Goal: Task Accomplishment & Management: Manage account settings

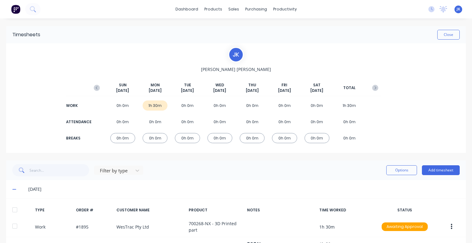
scroll to position [26, 0]
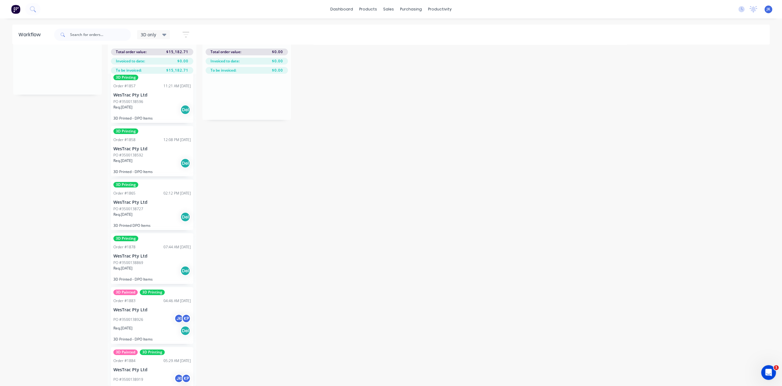
scroll to position [190, 0]
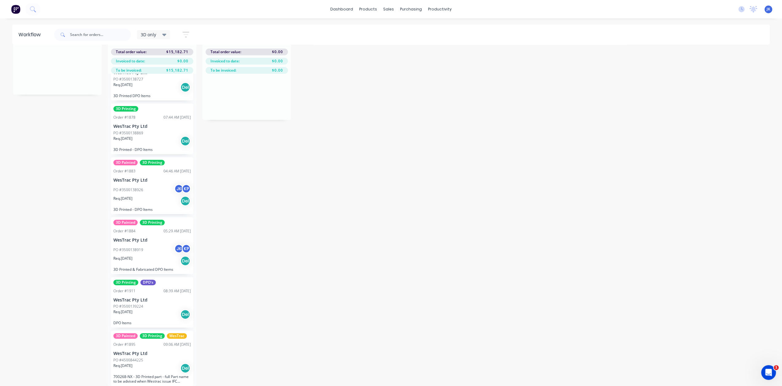
click at [152, 309] on div "Req. 30/09/25 Del" at bounding box center [151, 314] width 77 height 10
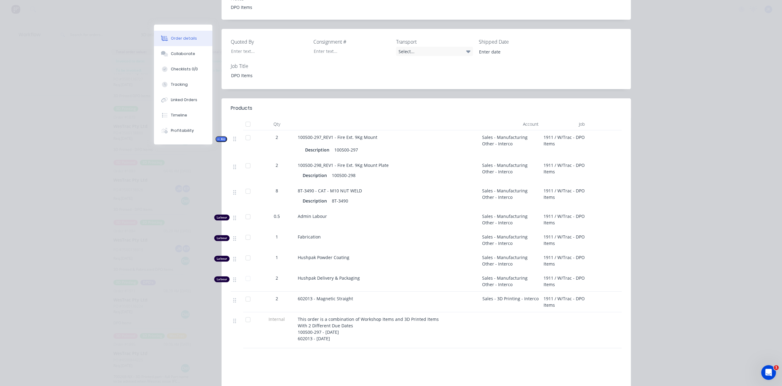
scroll to position [184, 0]
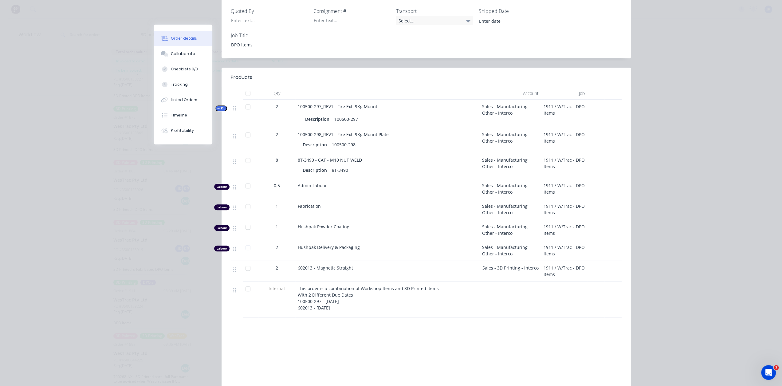
drag, startPoint x: 353, startPoint y: 257, endPoint x: 299, endPoint y: 260, distance: 54.8
click at [299, 265] on div "602013 - Magnetic Straight" at bounding box center [387, 268] width 179 height 6
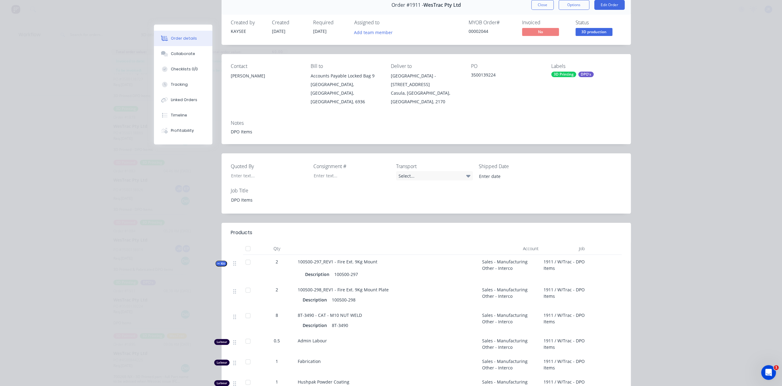
scroll to position [0, 0]
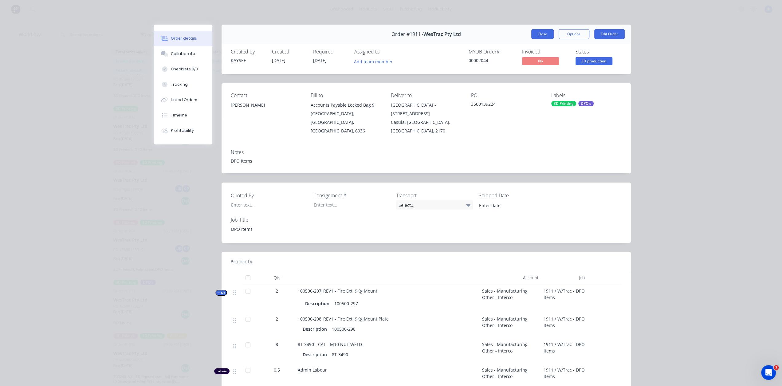
click at [546, 34] on button "Close" at bounding box center [542, 34] width 22 height 10
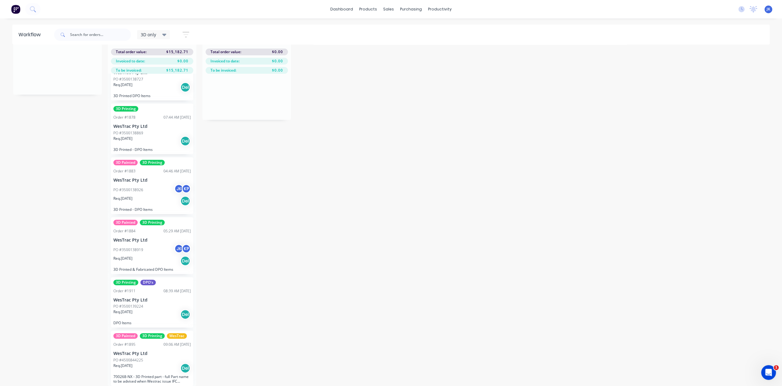
click at [143, 244] on div "PO #3500138919 JK KP" at bounding box center [151, 250] width 77 height 12
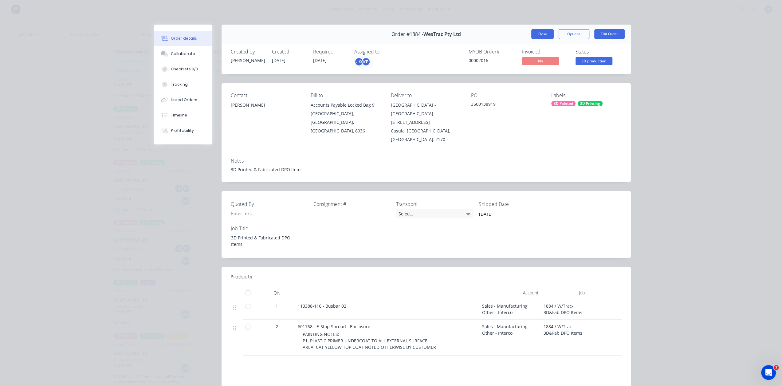
click at [540, 34] on button "Close" at bounding box center [542, 34] width 22 height 10
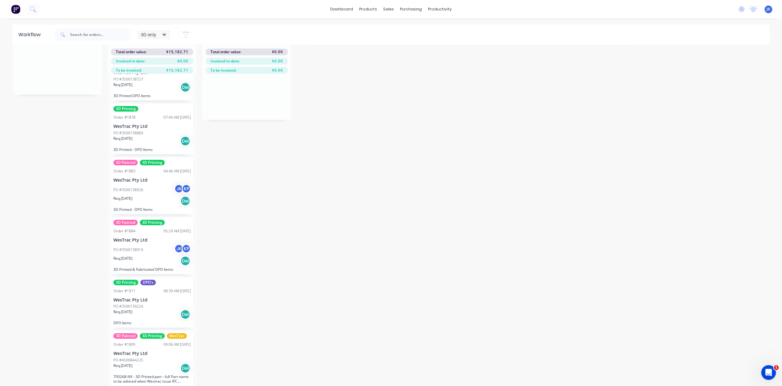
click at [148, 188] on div "PO #3500138926 JK KP" at bounding box center [151, 190] width 77 height 12
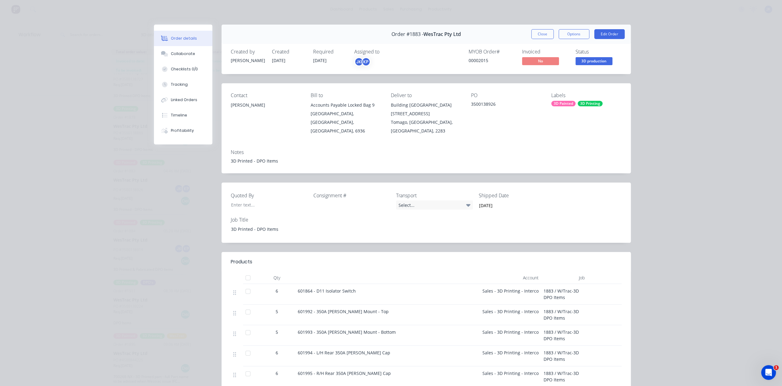
drag, startPoint x: 542, startPoint y: 34, endPoint x: 535, endPoint y: 47, distance: 14.9
click at [542, 33] on button "Close" at bounding box center [542, 34] width 22 height 10
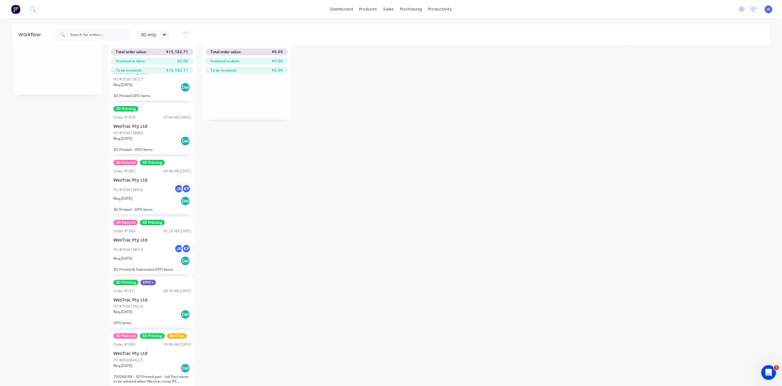
click at [150, 188] on div "PO #3500138926 JK KP" at bounding box center [151, 190] width 77 height 12
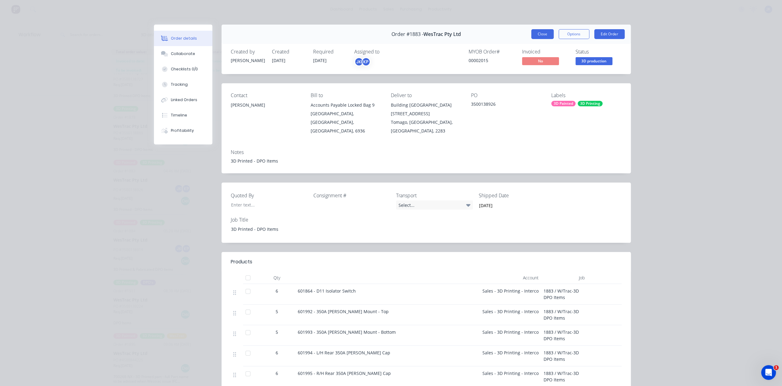
click at [546, 33] on button "Close" at bounding box center [542, 34] width 22 height 10
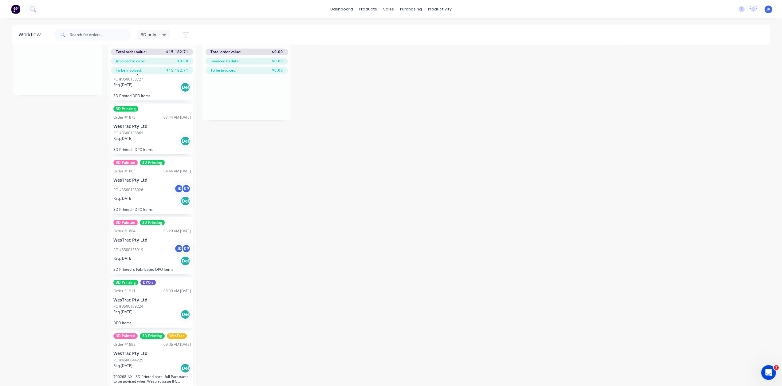
click at [147, 124] on p "WesTrac Pty Ltd" at bounding box center [151, 126] width 77 height 5
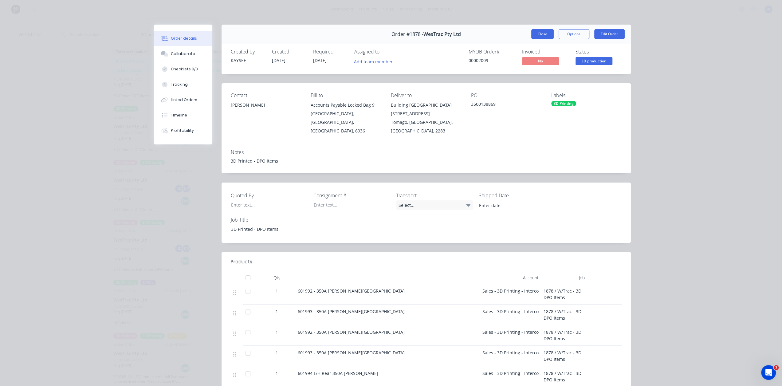
click at [534, 36] on button "Close" at bounding box center [542, 34] width 22 height 10
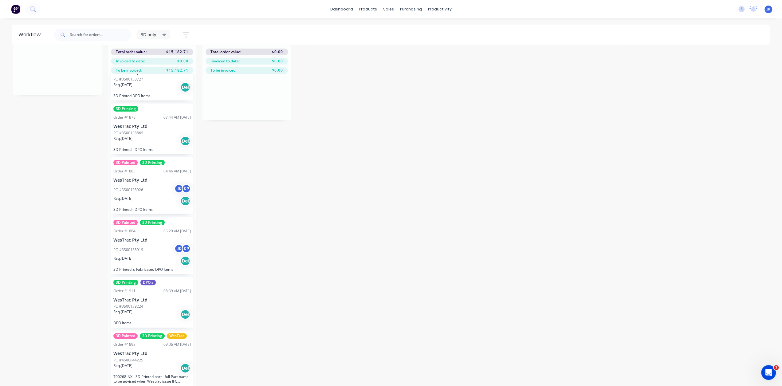
click at [150, 138] on div "Req. 19/09/25 Del" at bounding box center [151, 141] width 77 height 10
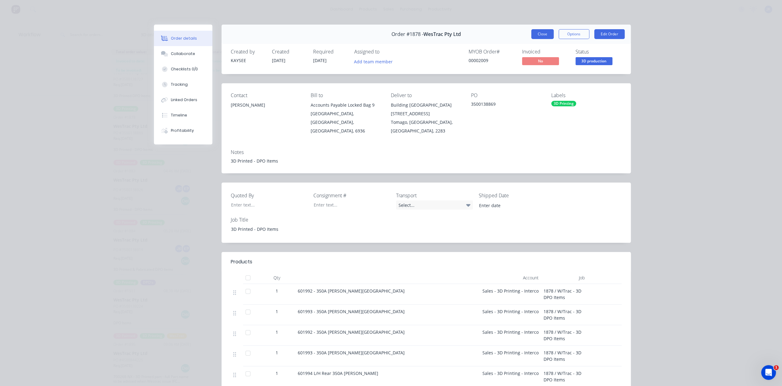
click at [538, 37] on button "Close" at bounding box center [542, 34] width 22 height 10
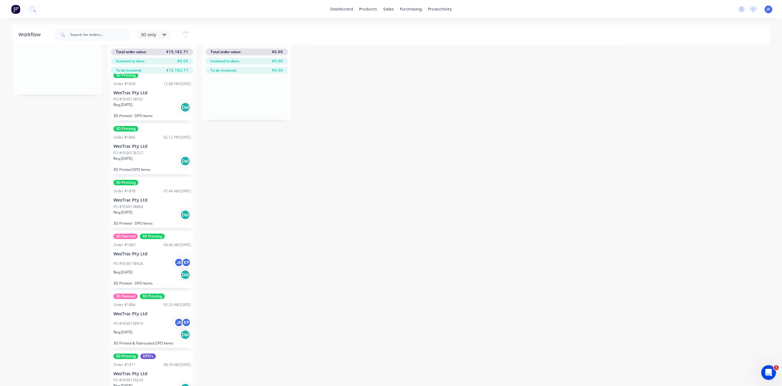
scroll to position [98, 0]
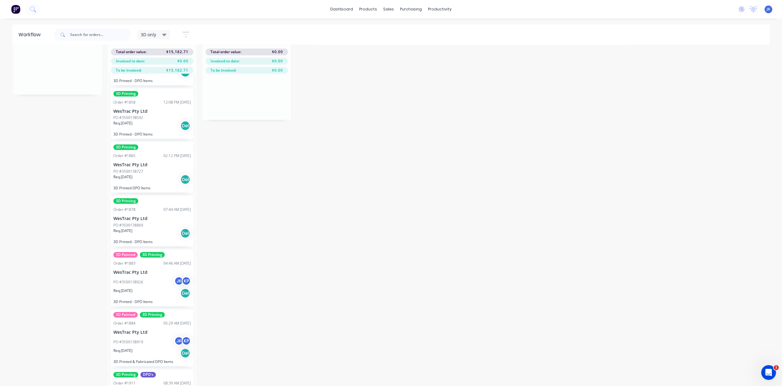
click at [159, 162] on p "WesTrac Pty Ltd" at bounding box center [151, 164] width 77 height 5
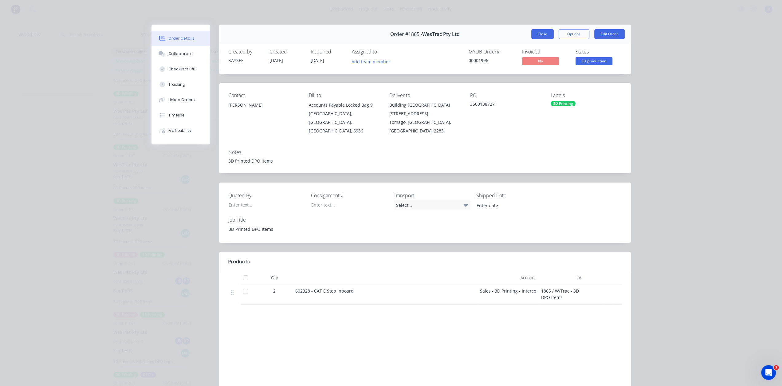
click at [537, 33] on button "Close" at bounding box center [542, 34] width 22 height 10
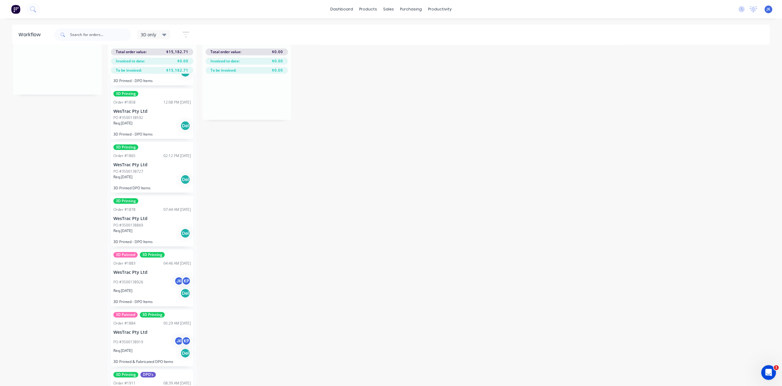
click at [147, 110] on div "3D Printing Order #1858 12:08 PM 08/09/25 WesTrac Pty Ltd PO #3500138592 Req. 0…" at bounding box center [152, 114] width 82 height 51
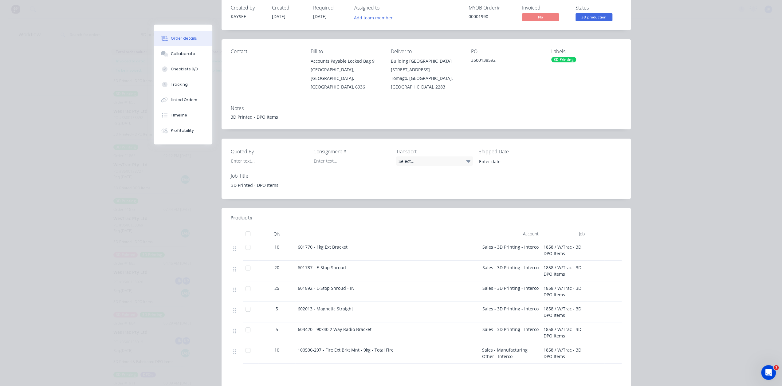
scroll to position [31, 0]
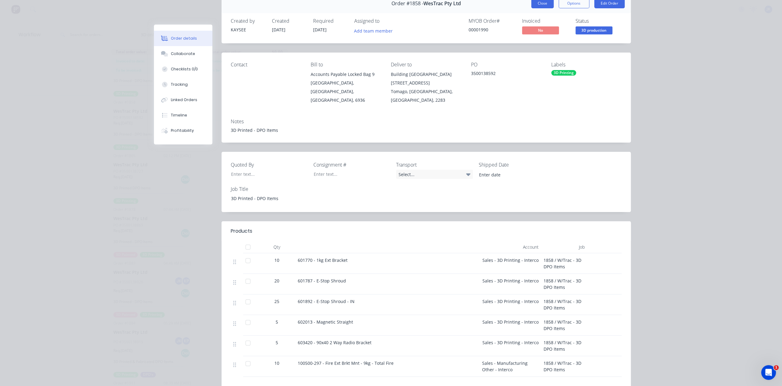
click at [533, 5] on button "Close" at bounding box center [542, 3] width 22 height 10
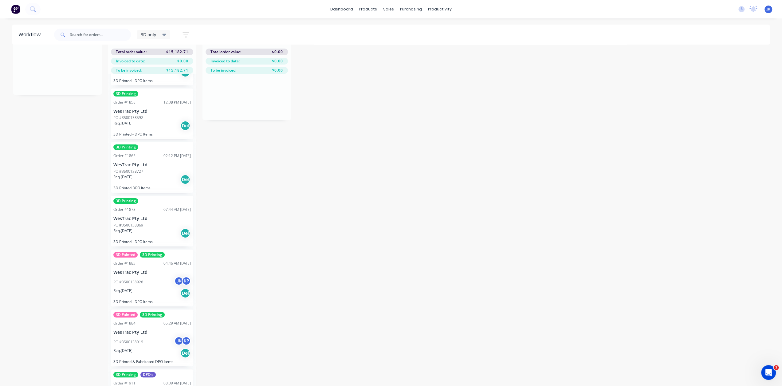
click at [152, 109] on p "WesTrac Pty Ltd" at bounding box center [151, 111] width 77 height 5
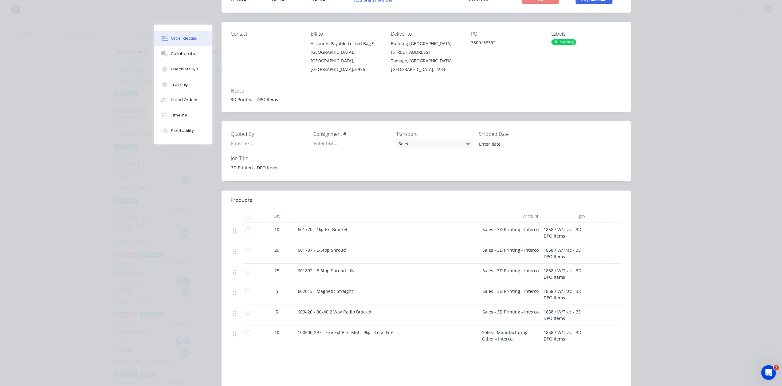
scroll to position [0, 0]
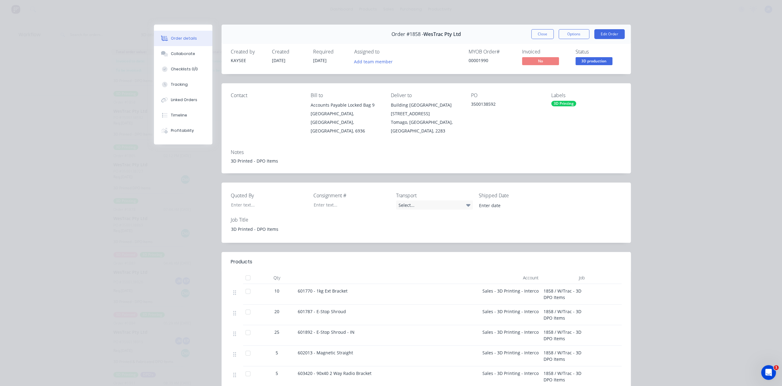
click at [546, 36] on button "Close" at bounding box center [542, 34] width 22 height 10
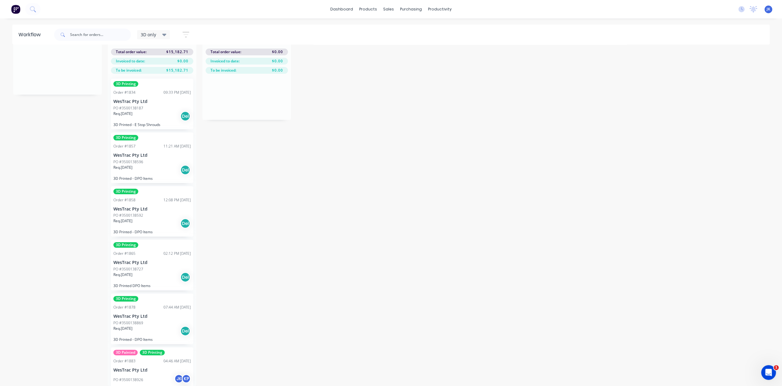
click at [151, 147] on div "3D Printing Order #1857 11:21 AM 08/09/25 WesTrac Pty Ltd PO #3500138596 Req. 1…" at bounding box center [152, 157] width 82 height 51
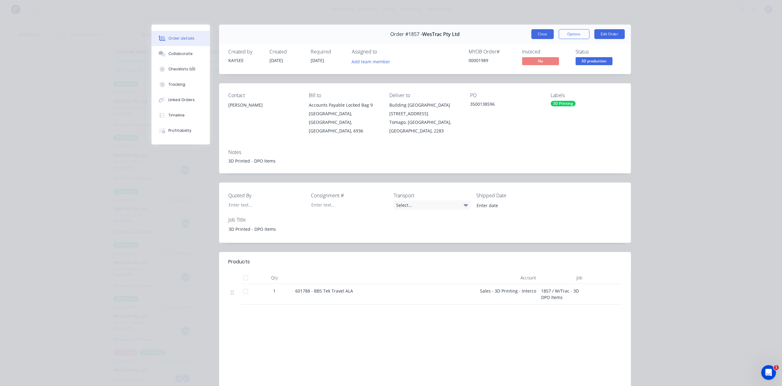
click at [541, 33] on button "Close" at bounding box center [542, 34] width 22 height 10
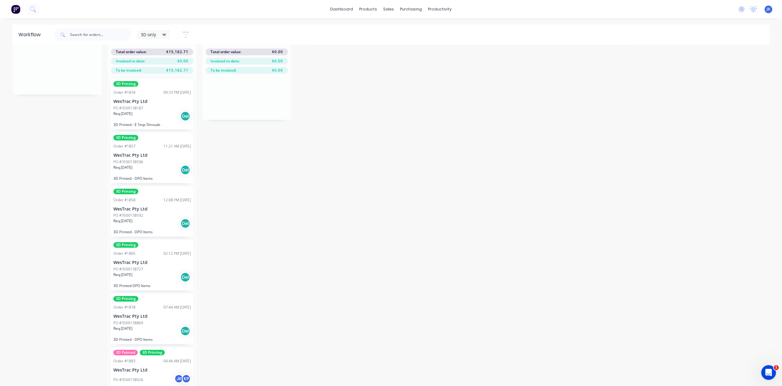
click at [141, 99] on p "WesTrac Pty Ltd" at bounding box center [151, 101] width 77 height 5
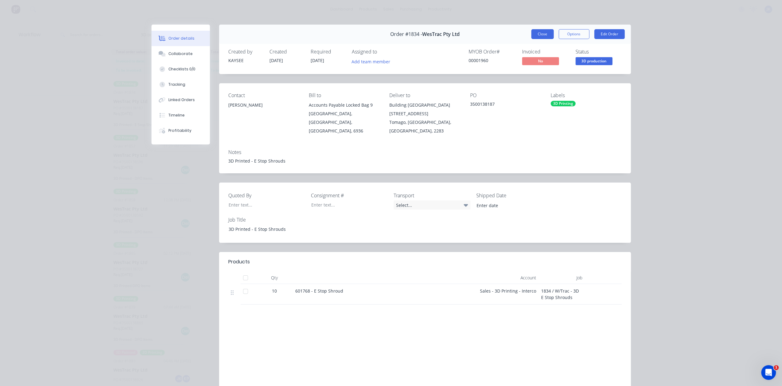
click at [536, 33] on button "Close" at bounding box center [542, 34] width 22 height 10
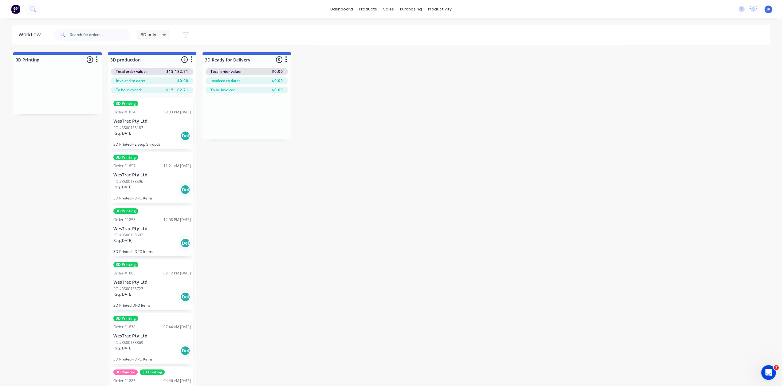
drag, startPoint x: 387, startPoint y: 105, endPoint x: 387, endPoint y: 88, distance: 17.2
